Goal: Book appointment/travel/reservation

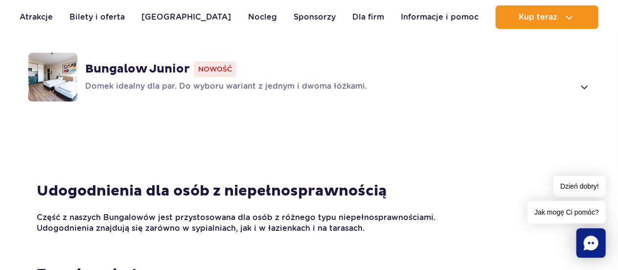
scroll to position [973, 0]
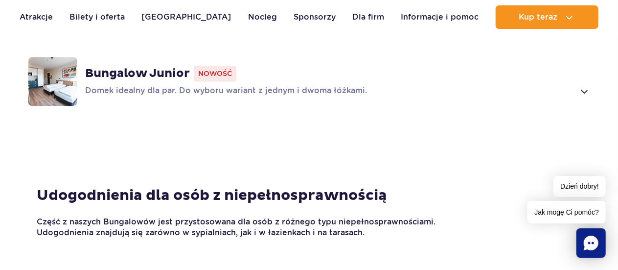
click at [583, 67] on div "Bungalow Junior Nowość Domek idealny dla par. Do wyboru wariant z jednym i dwom…" at bounding box center [337, 81] width 505 height 31
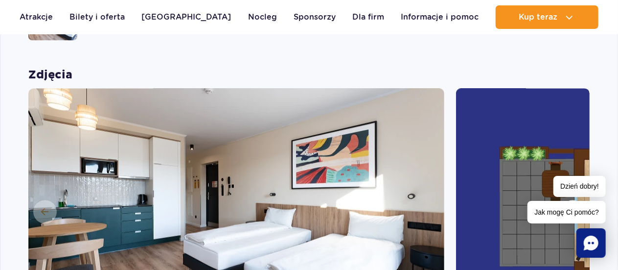
scroll to position [1115, 0]
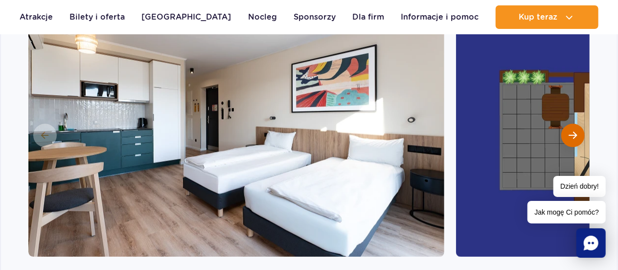
click at [580, 123] on button "Następny slajd" at bounding box center [572, 134] width 23 height 23
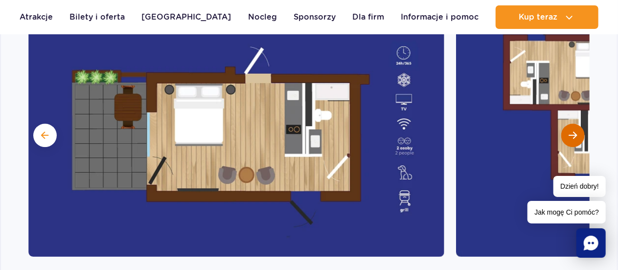
click at [572, 131] on span "Następny slajd" at bounding box center [573, 135] width 8 height 9
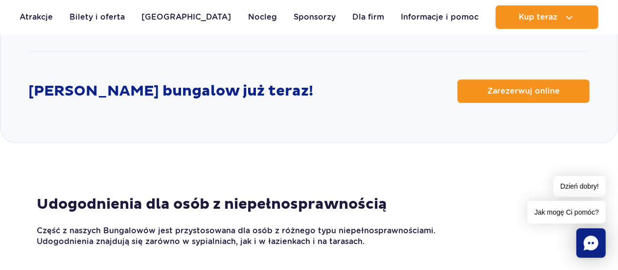
scroll to position [1493, 0]
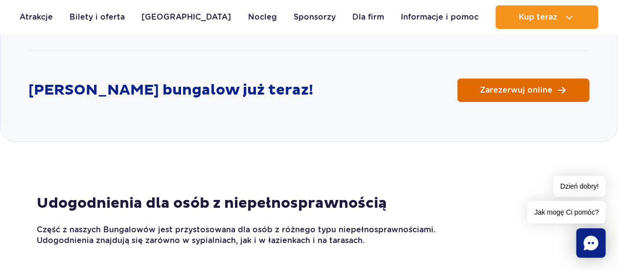
click at [499, 86] on span "Zarezerwuj online" at bounding box center [516, 90] width 72 height 8
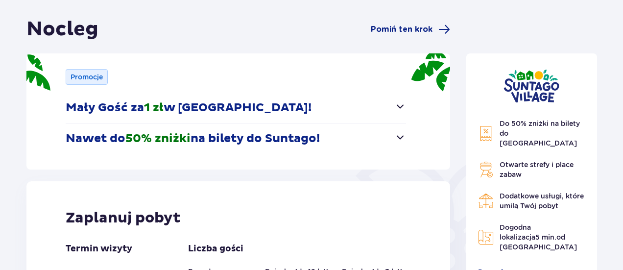
scroll to position [87, 0]
click at [395, 137] on span "button" at bounding box center [400, 137] width 12 height 12
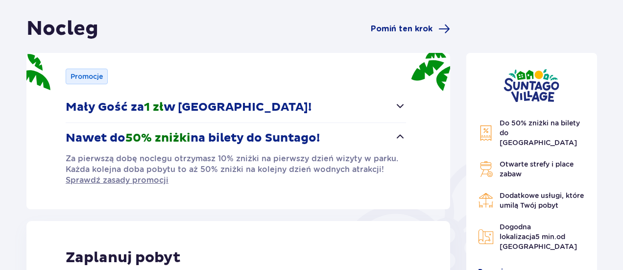
click at [395, 137] on span "button" at bounding box center [400, 137] width 12 height 12
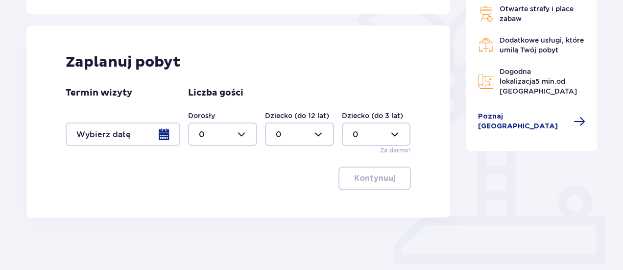
scroll to position [246, 0]
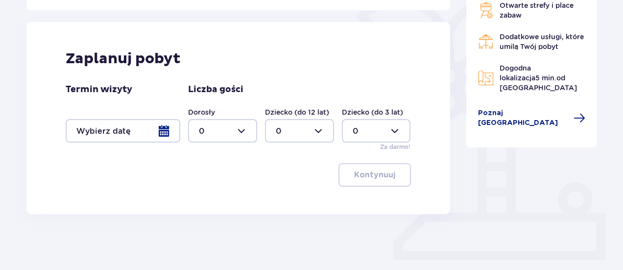
click at [170, 131] on div at bounding box center [123, 130] width 115 height 23
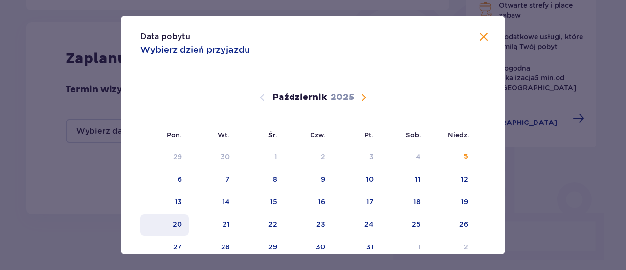
click at [182, 222] on div "20" at bounding box center [164, 225] width 48 height 22
click at [484, 34] on span "Zamknij" at bounding box center [484, 37] width 12 height 12
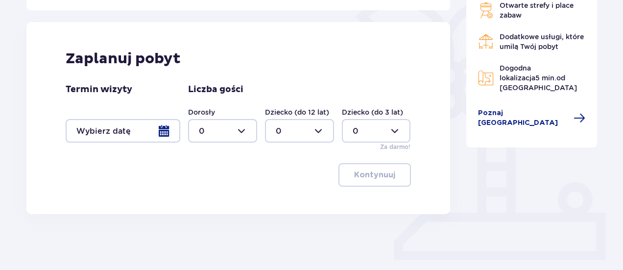
click at [166, 130] on div at bounding box center [123, 130] width 115 height 23
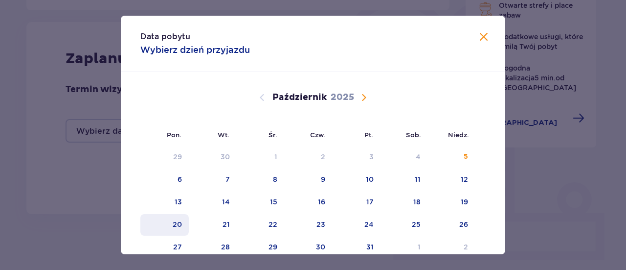
click at [181, 222] on div "20" at bounding box center [164, 225] width 48 height 22
click at [218, 225] on div "21" at bounding box center [213, 225] width 48 height 22
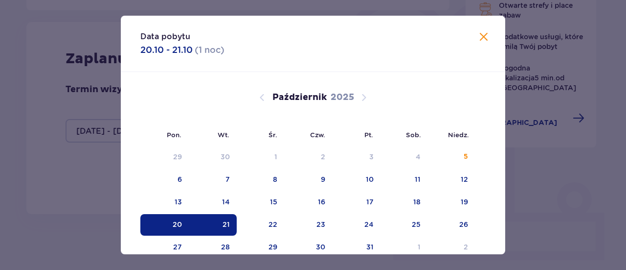
type input "20.10.25 - 21.10.25"
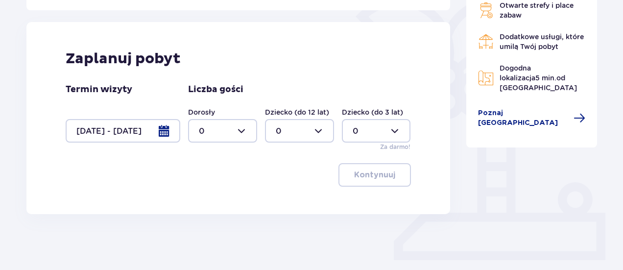
click at [251, 134] on div at bounding box center [222, 130] width 69 height 23
click at [210, 194] on span "2" at bounding box center [222, 201] width 67 height 21
type input "2"
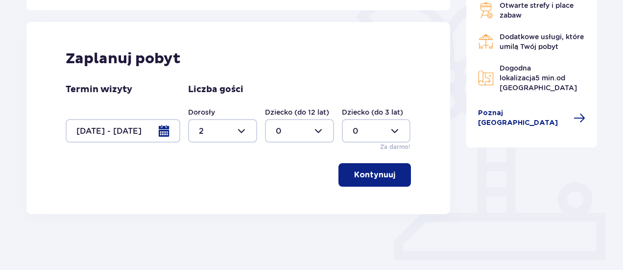
click at [358, 172] on p "Kontynuuj" at bounding box center [374, 174] width 41 height 11
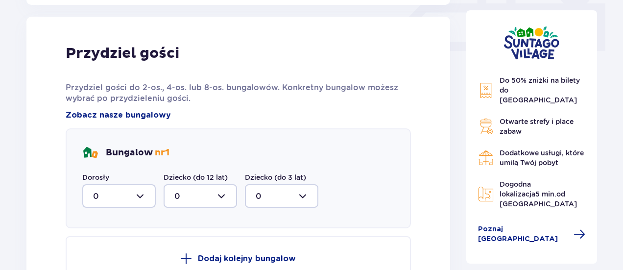
scroll to position [459, 0]
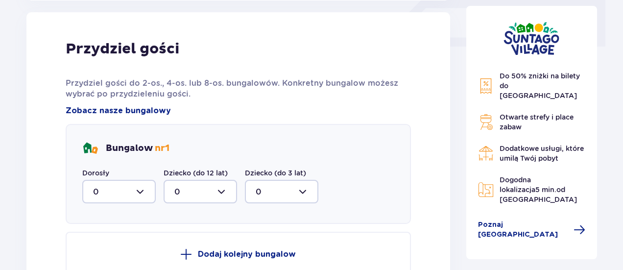
click at [144, 195] on div at bounding box center [118, 191] width 73 height 23
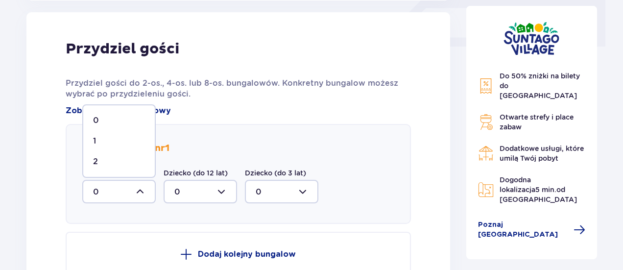
click at [107, 160] on div "2" at bounding box center [119, 161] width 52 height 11
type input "2"
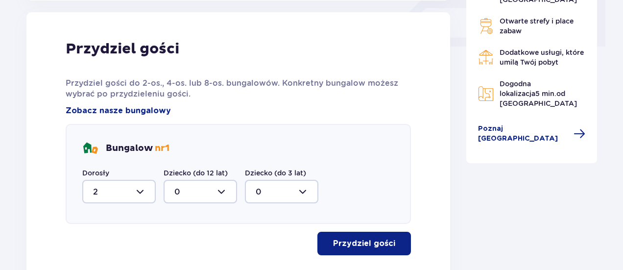
scroll to position [530, 0]
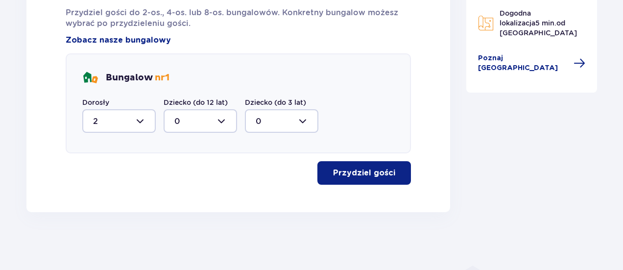
click at [376, 167] on p "Przydziel gości" at bounding box center [364, 172] width 62 height 11
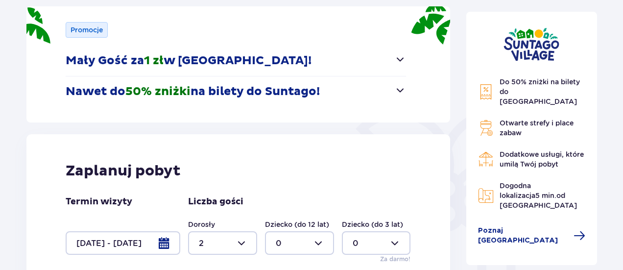
scroll to position [0, 0]
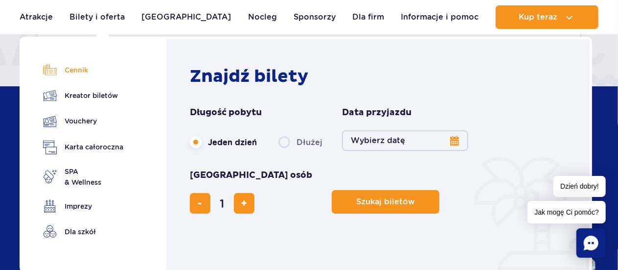
click at [77, 74] on link "Cennik" at bounding box center [83, 70] width 80 height 14
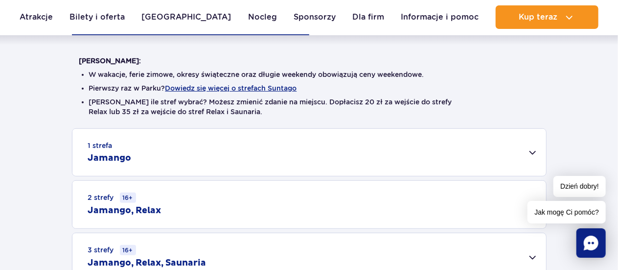
scroll to position [235, 0]
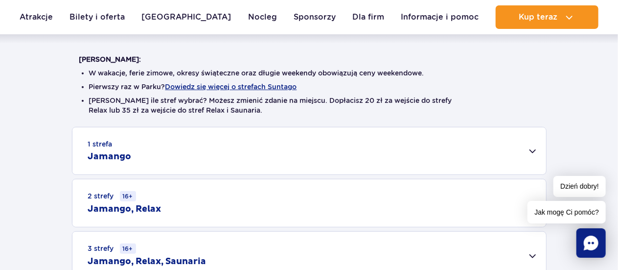
click at [537, 151] on div "1 strefa Jamango" at bounding box center [309, 150] width 474 height 47
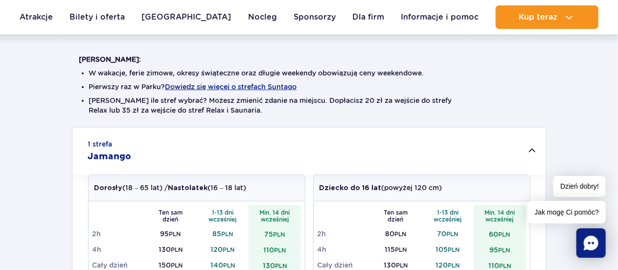
click at [533, 151] on div "1 strefa Jamango" at bounding box center [309, 150] width 474 height 47
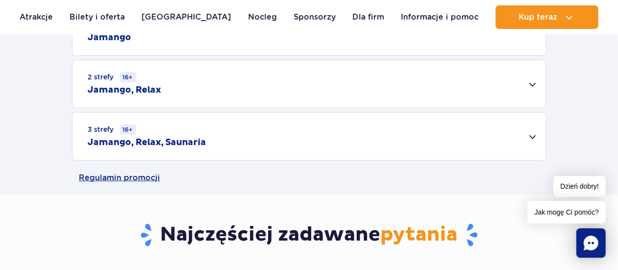
scroll to position [355, 0]
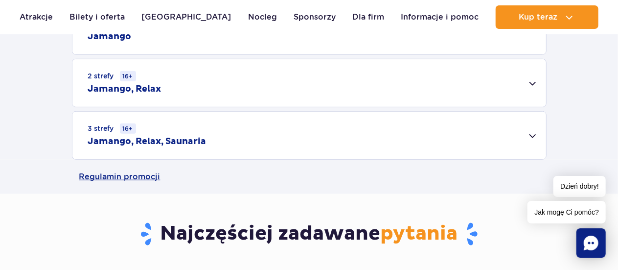
click at [537, 135] on div "3 strefy 16+ Jamango, Relax, Saunaria" at bounding box center [309, 135] width 474 height 47
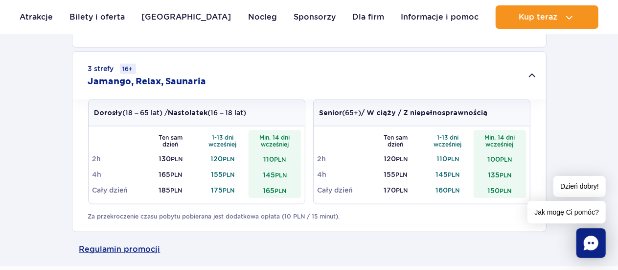
scroll to position [416, 0]
click at [377, 215] on p "Za przekroczenie czasu pobytu pobierana jest dodatkowa opłata (10 PLN / 15 minu…" at bounding box center [309, 215] width 442 height 9
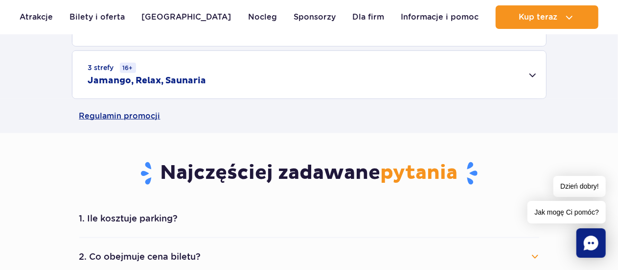
click at [535, 81] on div "3 strefy 16+ Jamango, Relax, Saunaria" at bounding box center [309, 74] width 474 height 47
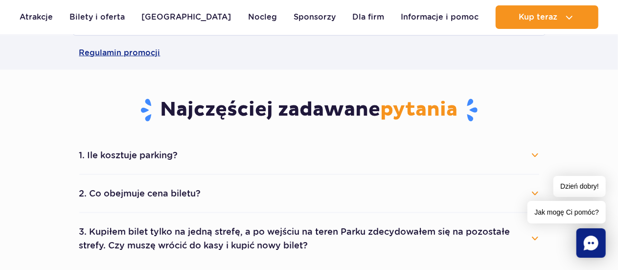
scroll to position [630, 0]
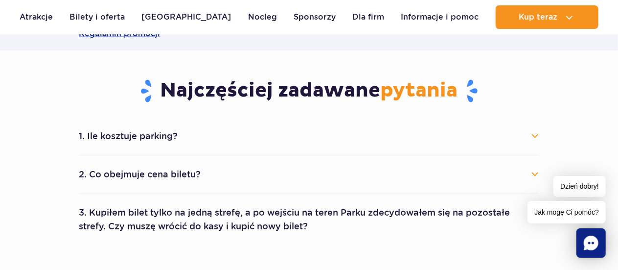
click at [526, 134] on button "1. Ile kosztuje parking?" at bounding box center [309, 136] width 460 height 22
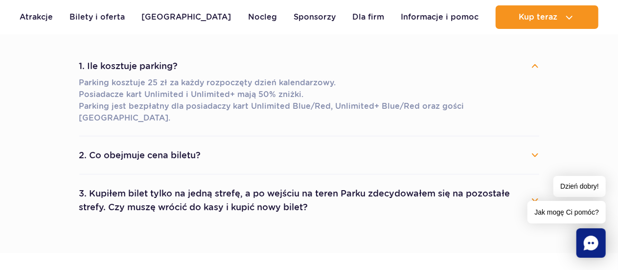
scroll to position [701, 0]
click at [536, 146] on button "2. Co obejmuje cena biletu?" at bounding box center [309, 155] width 460 height 22
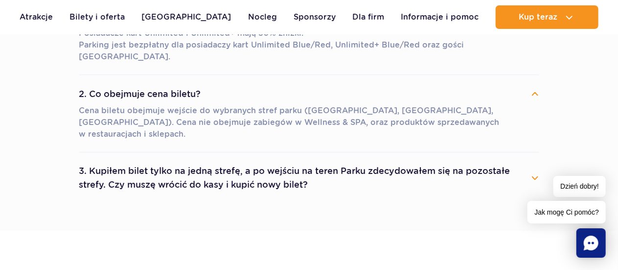
scroll to position [764, 0]
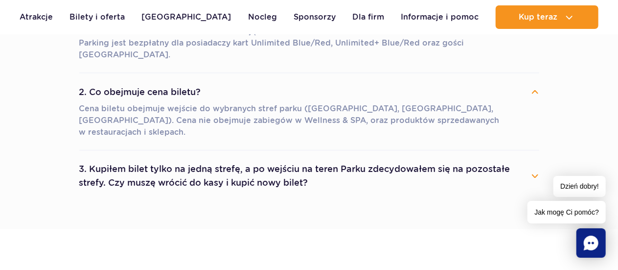
click at [530, 159] on button "3. Kupiłem bilet tylko na jedną strefę, a po wejściu na teren Parku zdecydowałe…" at bounding box center [309, 176] width 460 height 35
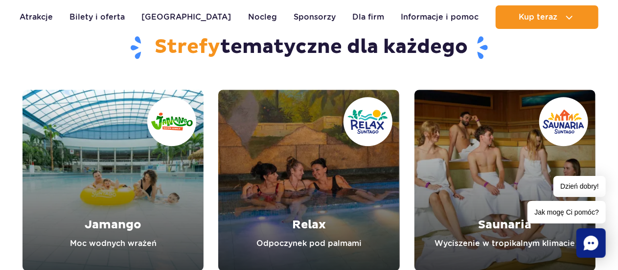
scroll to position [1339, 0]
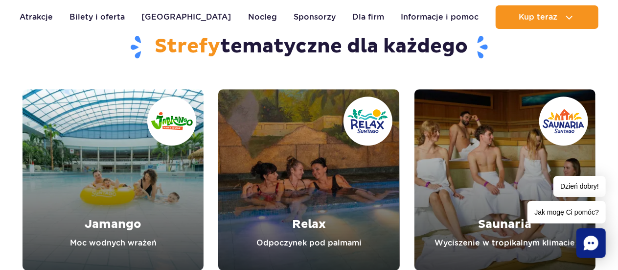
click at [530, 143] on link "Saunaria" at bounding box center [505, 179] width 181 height 181
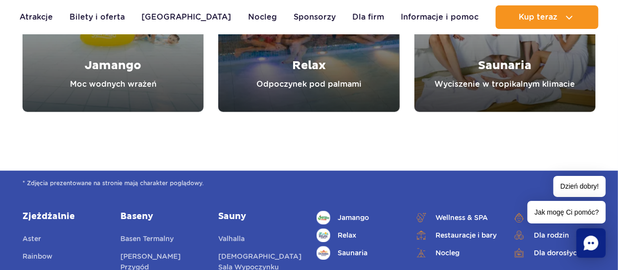
scroll to position [1282, 0]
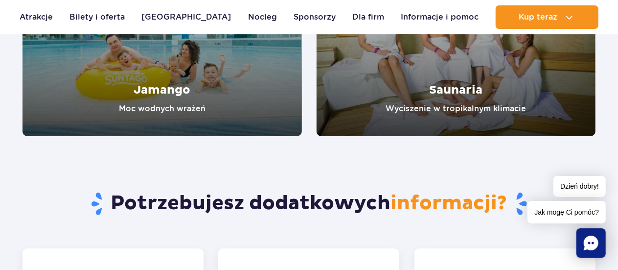
scroll to position [1788, 0]
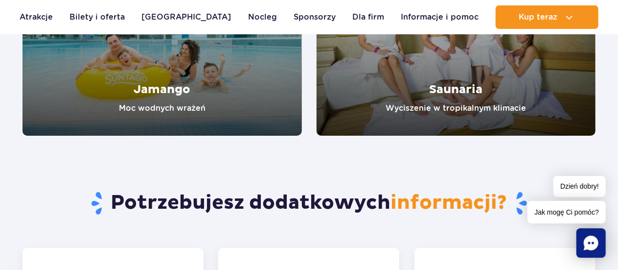
click at [252, 116] on link "Jamango" at bounding box center [162, 44] width 279 height 181
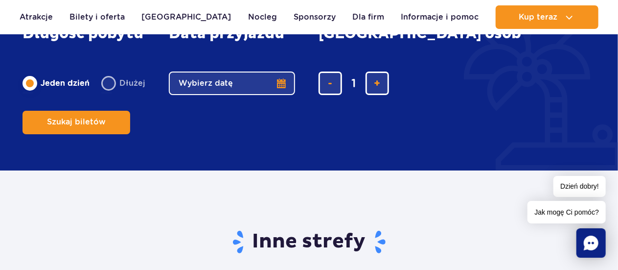
scroll to position [1747, 0]
